Goal: Task Accomplishment & Management: Use online tool/utility

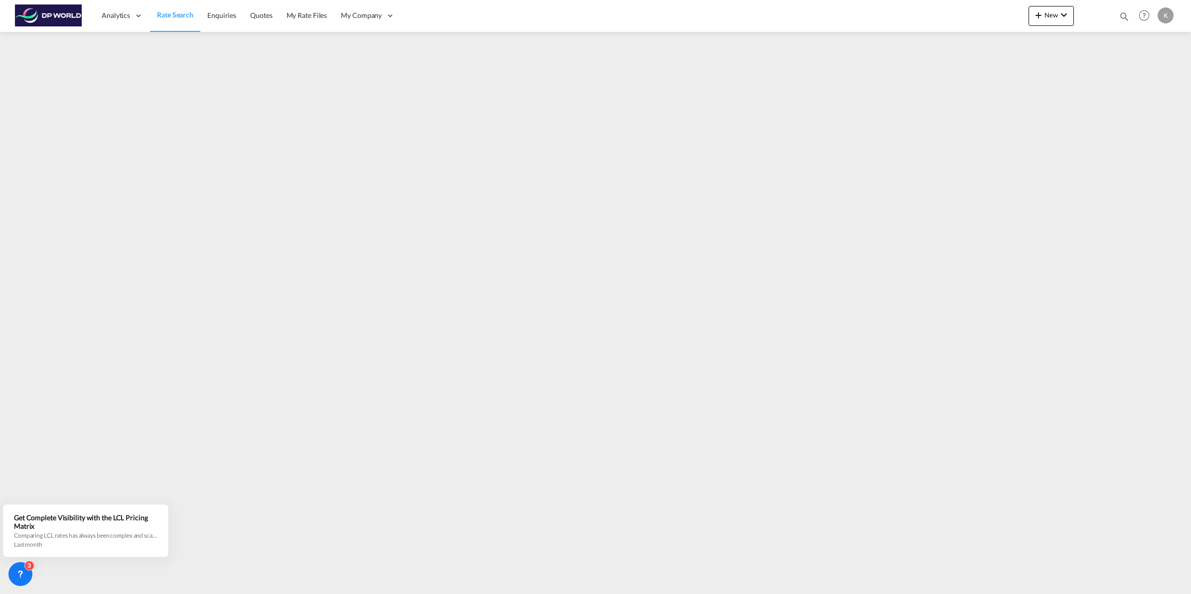
click at [168, 12] on span "Rate Search" at bounding box center [175, 14] width 36 height 8
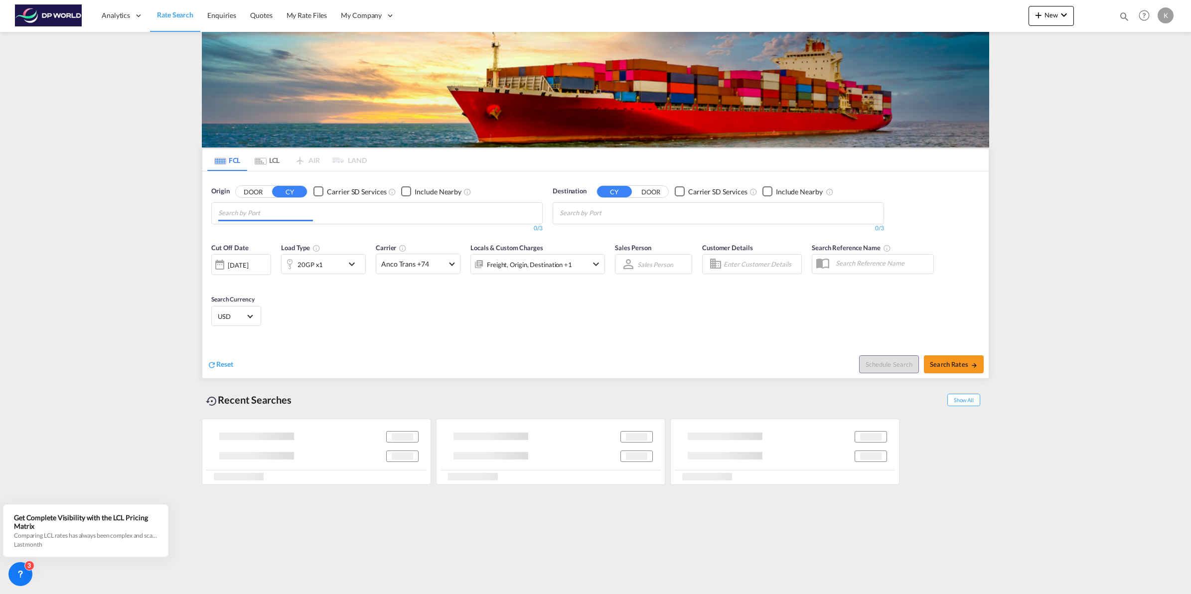
click at [324, 212] on md-chips at bounding box center [377, 213] width 330 height 21
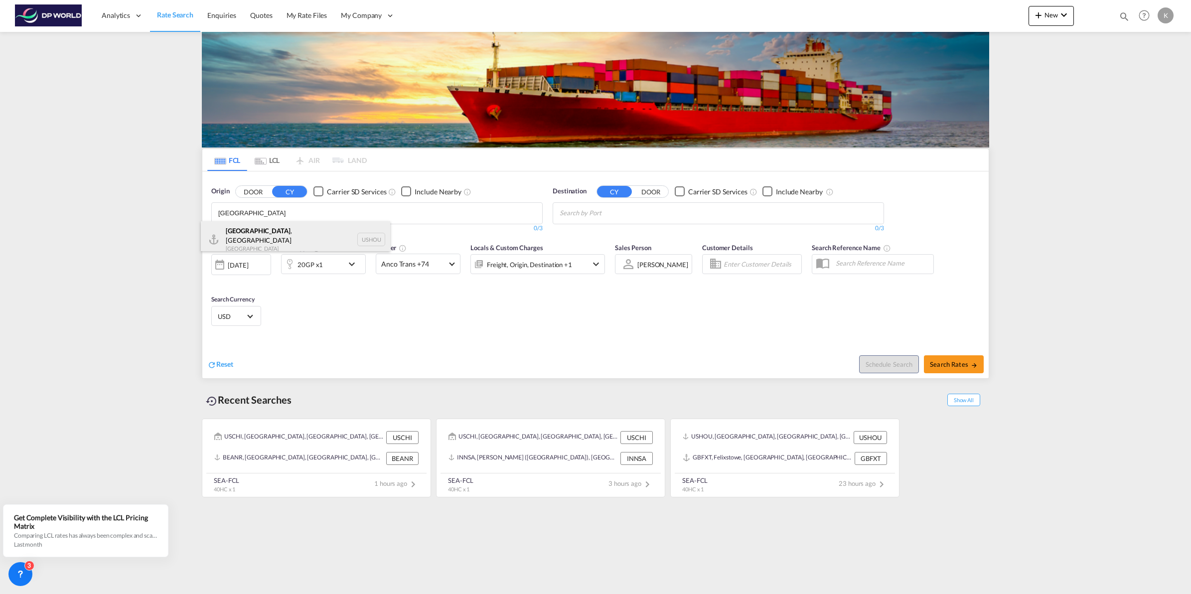
type input "[GEOGRAPHIC_DATA]"
click at [292, 233] on div "[GEOGRAPHIC_DATA] , [GEOGRAPHIC_DATA] [GEOGRAPHIC_DATA] USHOU" at bounding box center [295, 239] width 189 height 36
click at [603, 215] on input "Chips input." at bounding box center [606, 213] width 95 height 16
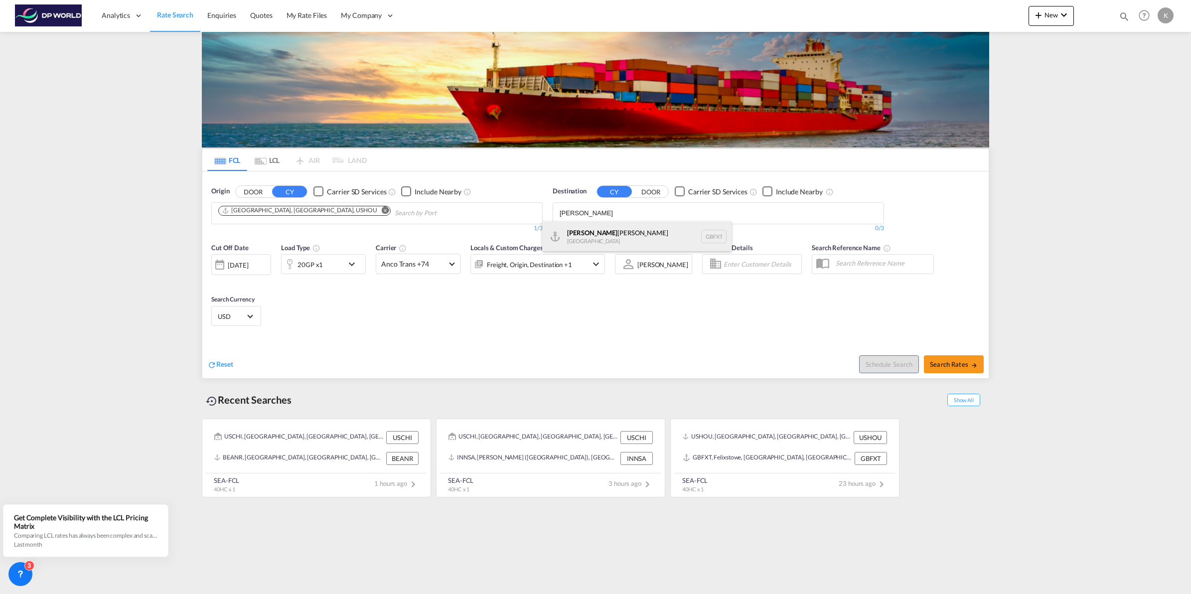
type input "[PERSON_NAME]"
click at [607, 237] on div "[PERSON_NAME] [GEOGRAPHIC_DATA] GBFXT" at bounding box center [636, 236] width 189 height 30
click at [349, 267] on md-icon "icon-chevron-down" at bounding box center [354, 264] width 17 height 12
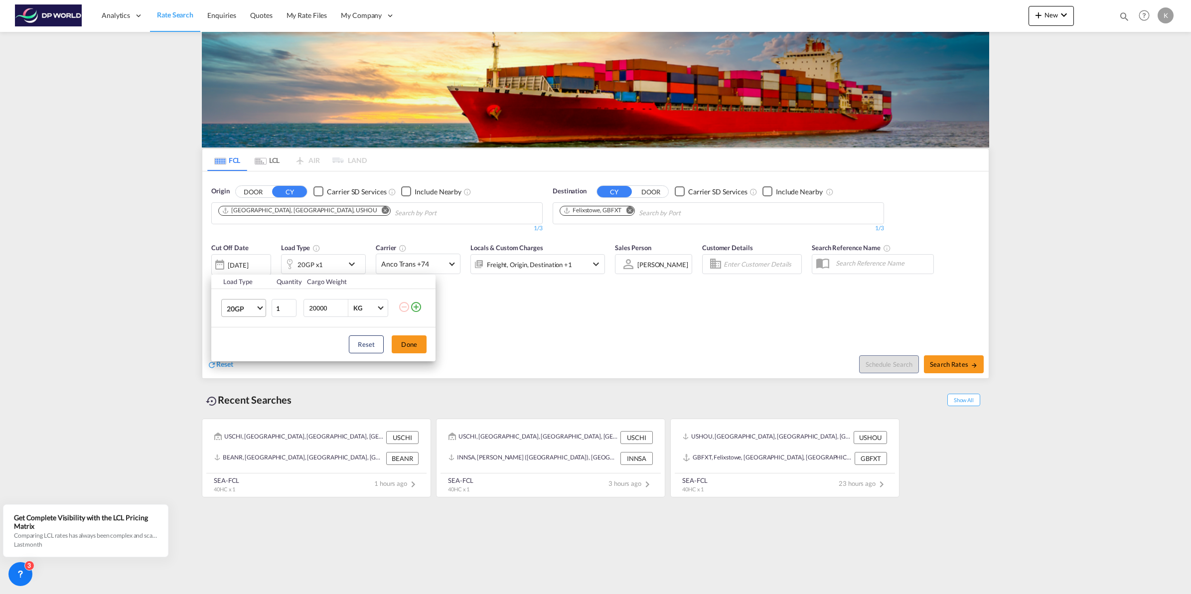
click at [252, 309] on span "20GP" at bounding box center [241, 309] width 29 height 10
click at [252, 354] on md-option "40HC" at bounding box center [253, 356] width 68 height 24
click at [413, 346] on button "Done" at bounding box center [409, 344] width 35 height 18
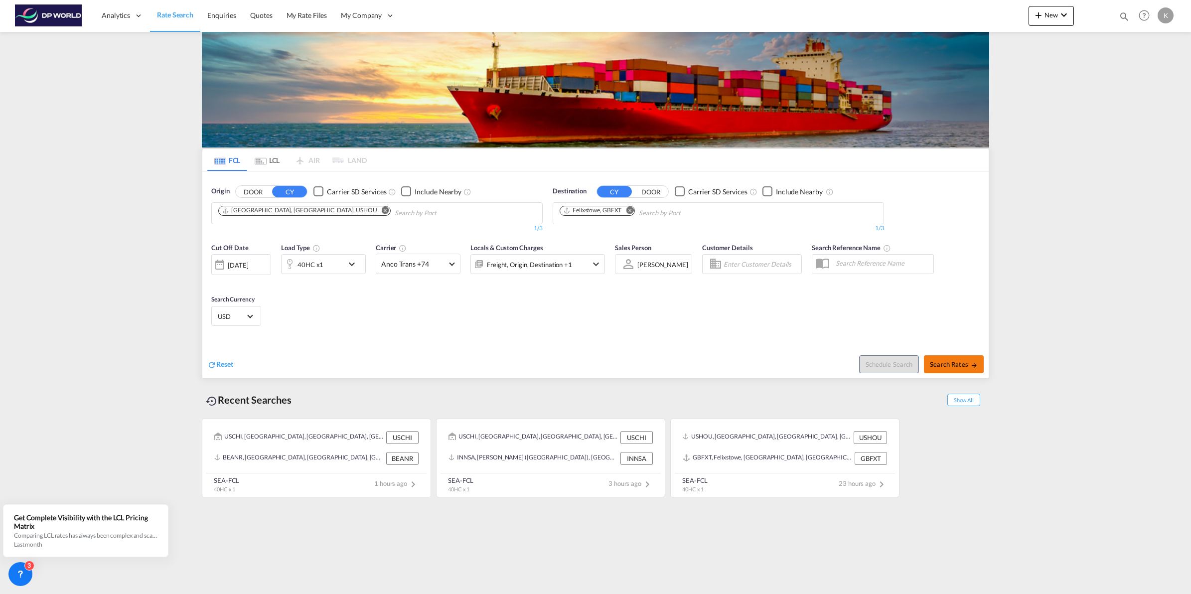
click at [953, 367] on span "Search Rates" at bounding box center [954, 364] width 48 height 8
type input "USHOU to GBFXT / [DATE]"
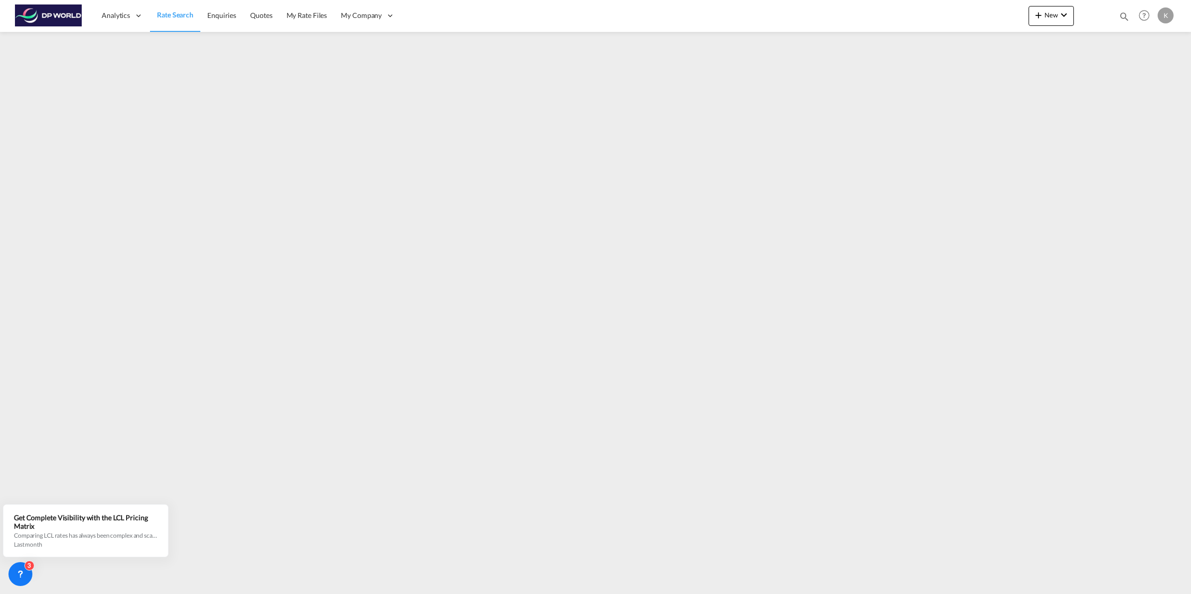
click at [186, 13] on span "Rate Search" at bounding box center [175, 14] width 36 height 8
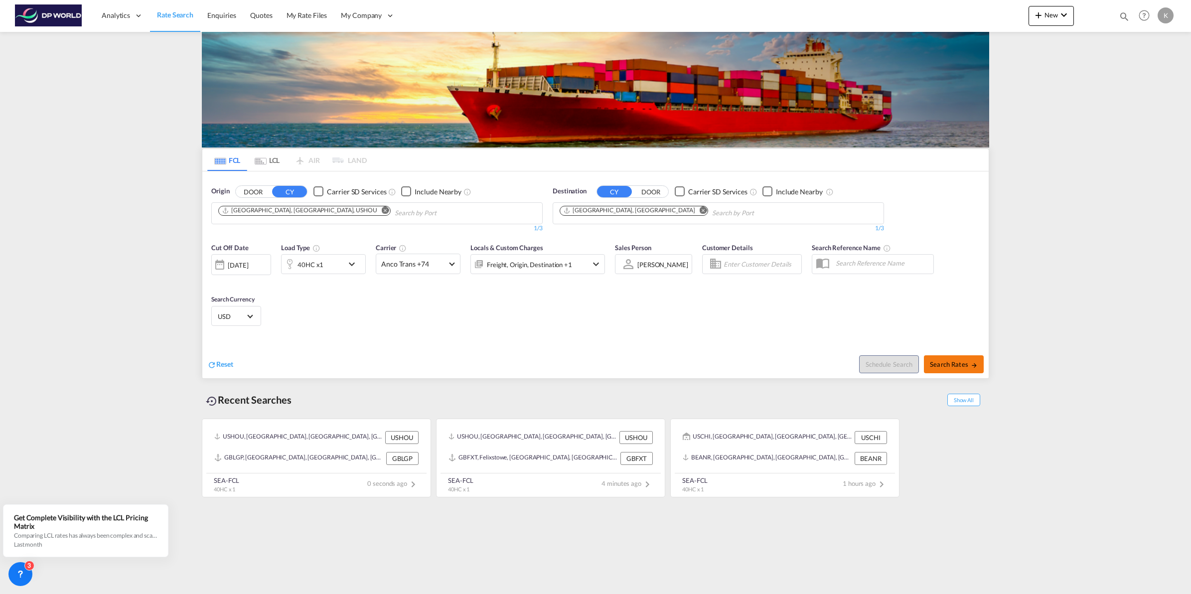
click at [955, 364] on span "Search Rates" at bounding box center [954, 364] width 48 height 8
type input "USHOU to GBLGP / [DATE]"
